Goal: Information Seeking & Learning: Check status

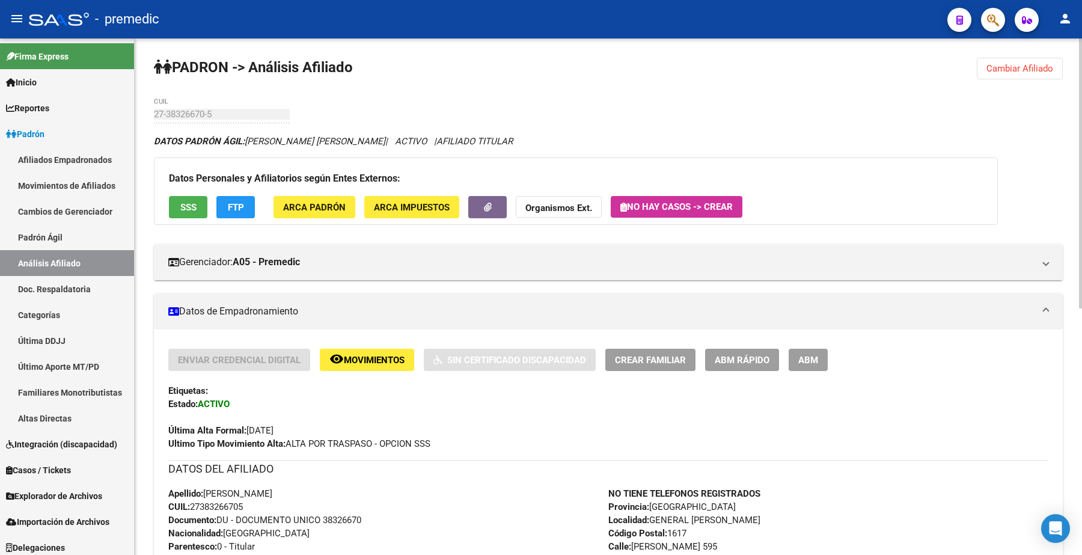
click at [1033, 61] on button "Cambiar Afiliado" at bounding box center [1020, 69] width 86 height 22
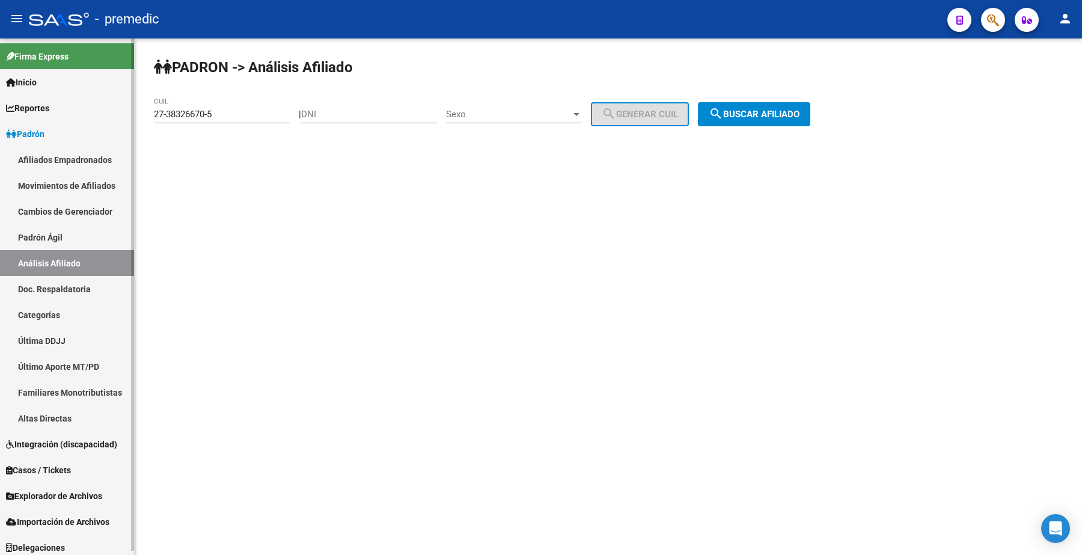
drag, startPoint x: 106, startPoint y: 112, endPoint x: 33, endPoint y: 112, distance: 73.4
click at [33, 112] on mat-sidenav-container "Firma Express Inicio Calendario SSS Instructivos Contacto OS Reportes Padrón Tr…" at bounding box center [541, 296] width 1082 height 516
paste input "4009333"
type input "27-34009333-5"
click at [770, 106] on button "search Buscar afiliado" at bounding box center [754, 114] width 112 height 24
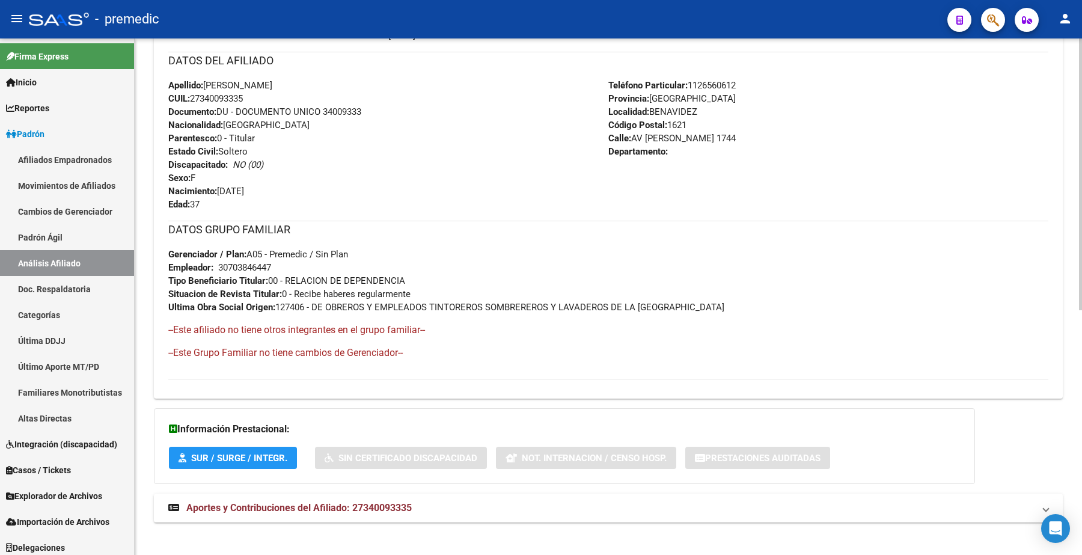
scroll to position [466, 0]
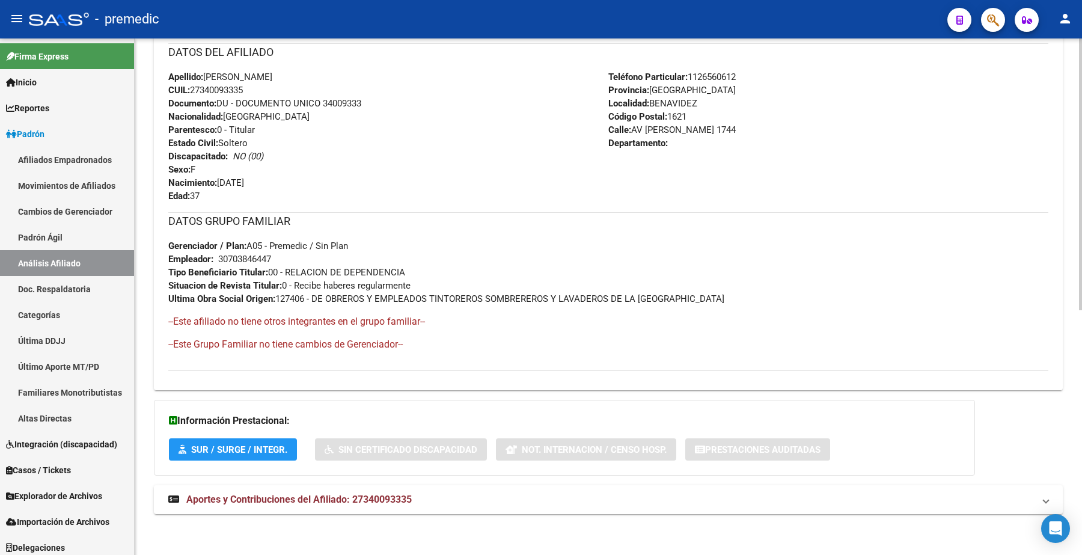
drag, startPoint x: 439, startPoint y: 295, endPoint x: 811, endPoint y: 293, distance: 371.6
click at [811, 293] on div "DATOS GRUPO FAMILIAR Gerenciador / Plan: A05 - Premedic / Sin Plan Empleador: 3…" at bounding box center [608, 258] width 880 height 93
click at [707, 301] on span "Ultima Obra Social Origen: 127406 - DE OBREROS Y EMPLEADOS TINTOREROS SOMBRERER…" at bounding box center [446, 298] width 556 height 11
drag, startPoint x: 277, startPoint y: 299, endPoint x: 774, endPoint y: 298, distance: 496.7
click at [774, 298] on div "DATOS GRUPO FAMILIAR Gerenciador / Plan: A05 - Premedic / Sin Plan Empleador: 3…" at bounding box center [608, 258] width 880 height 93
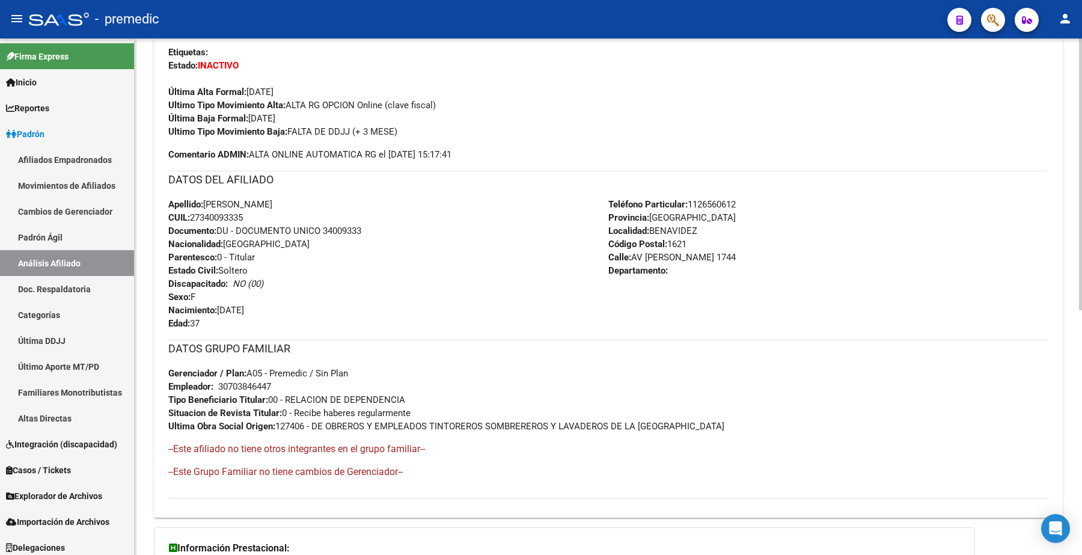
scroll to position [316, 0]
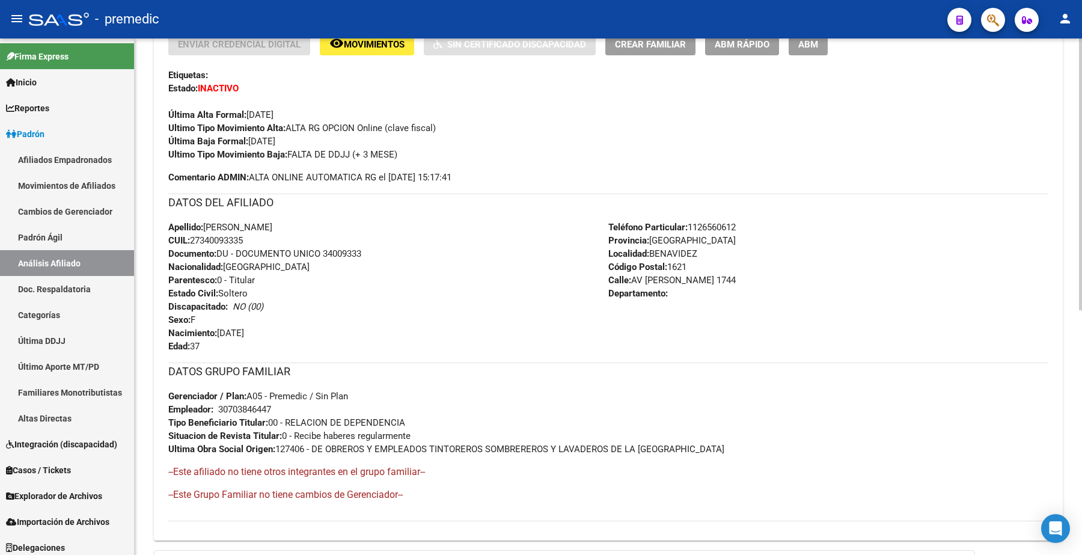
drag, startPoint x: 296, startPoint y: 153, endPoint x: 467, endPoint y: 158, distance: 170.2
click at [467, 158] on div "Ultimo Tipo Movimiento Baja: FALTA DE DDJJ (+ 3 MESE)" at bounding box center [608, 154] width 880 height 13
drag, startPoint x: 262, startPoint y: 169, endPoint x: 494, endPoint y: 176, distance: 231.6
click at [493, 176] on div "Enviar Credencial Digital remove_red_eye Movimientos Sin Certificado Discapacid…" at bounding box center [608, 108] width 880 height 151
click at [494, 176] on div "Enviar Credencial Digital remove_red_eye Movimientos Sin Certificado Discapacid…" at bounding box center [608, 108] width 880 height 151
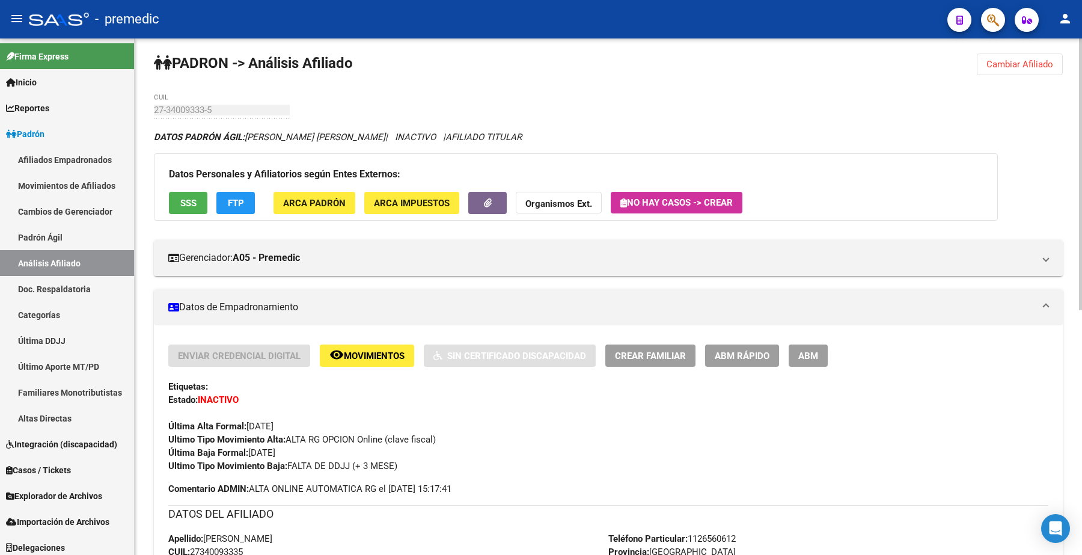
scroll to position [0, 0]
